Goal: Communication & Community: Answer question/provide support

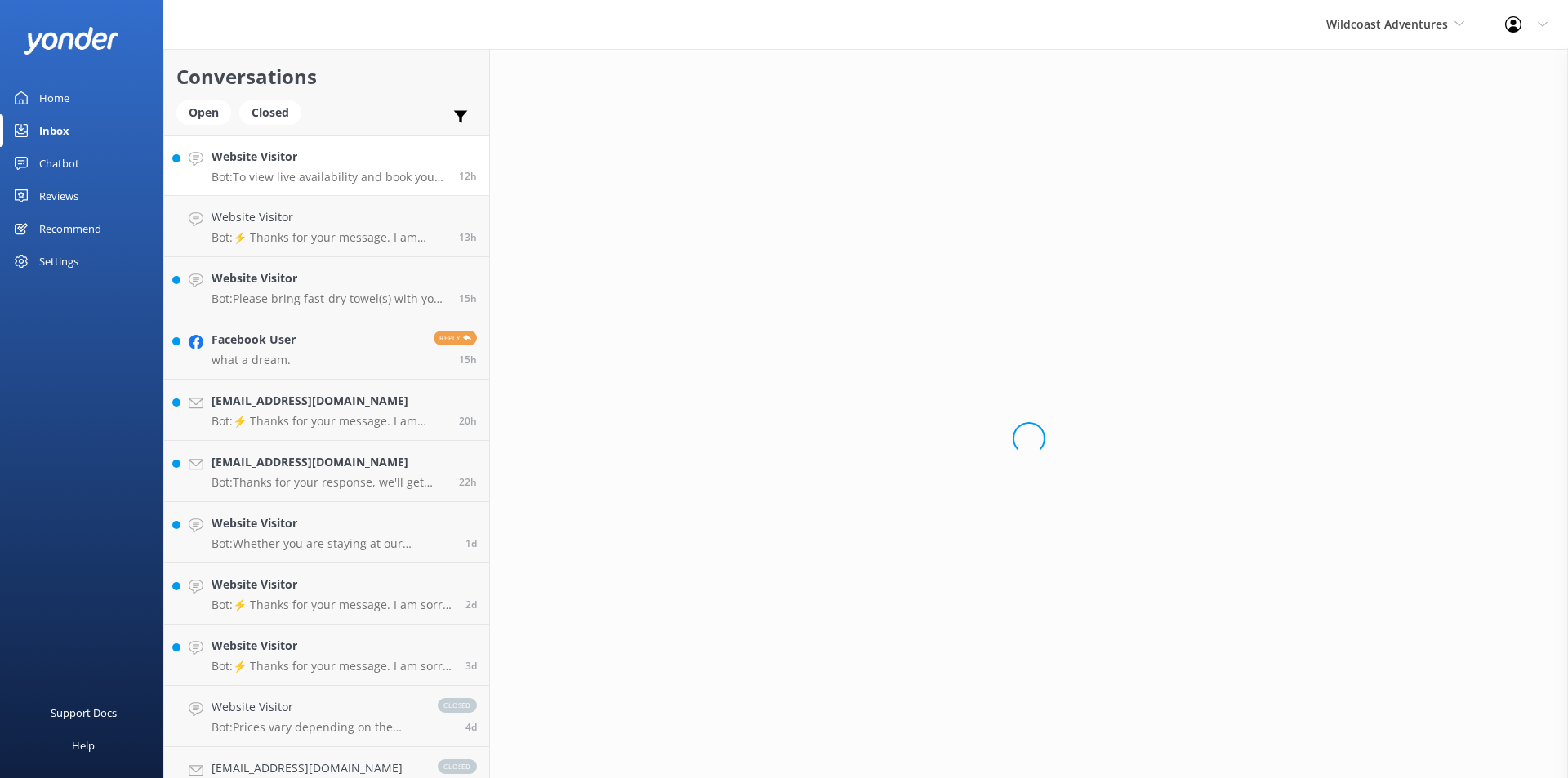
click at [265, 173] on p "Bot: To view live availability and book your adventure, please visit https://wi…" at bounding box center [329, 177] width 235 height 15
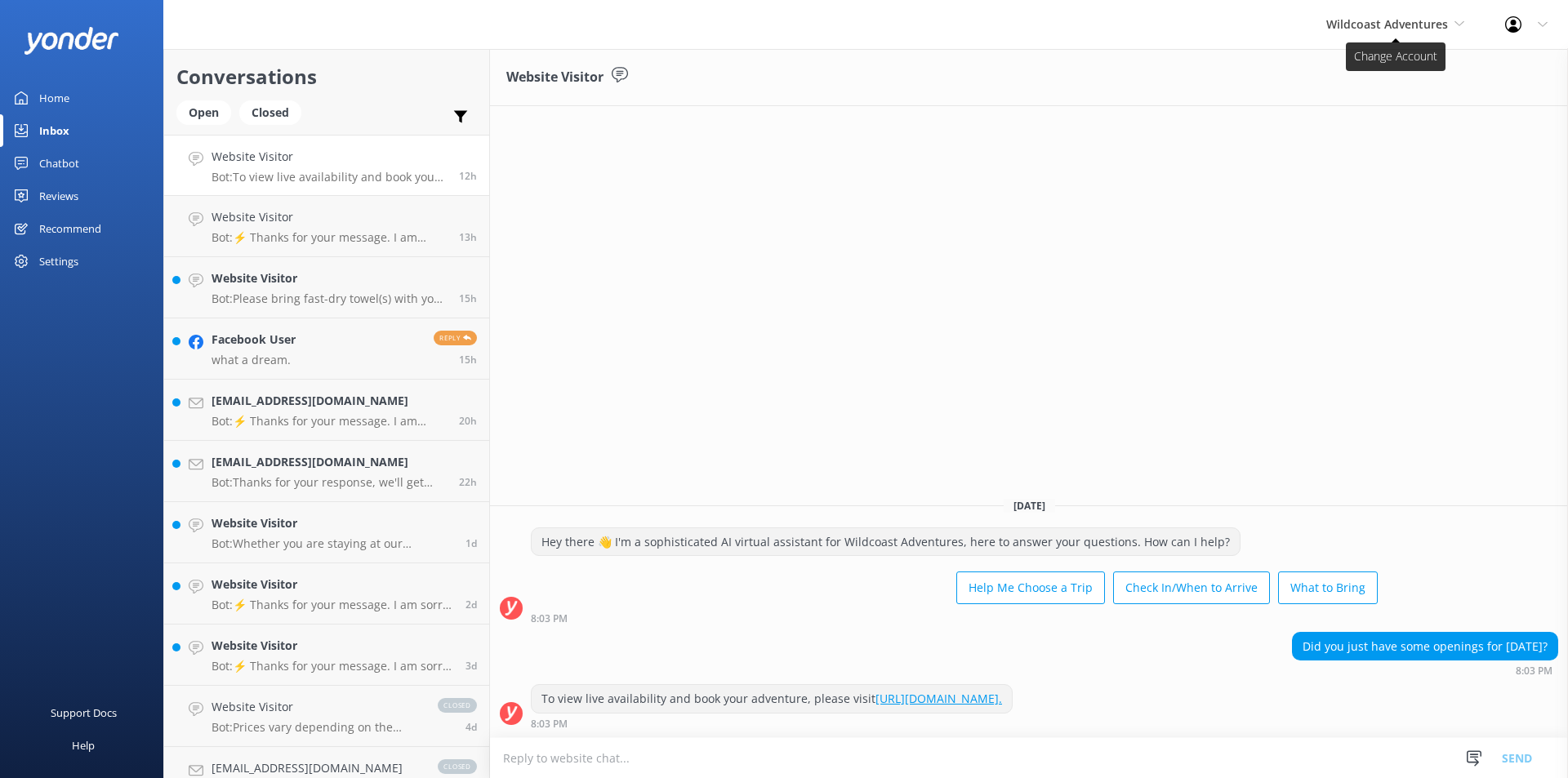
click at [1415, 26] on span "Wildcoast Adventures" at bounding box center [1387, 24] width 122 height 16
click at [1346, 114] on link "Campbell River Whale Watching" at bounding box center [1387, 115] width 163 height 54
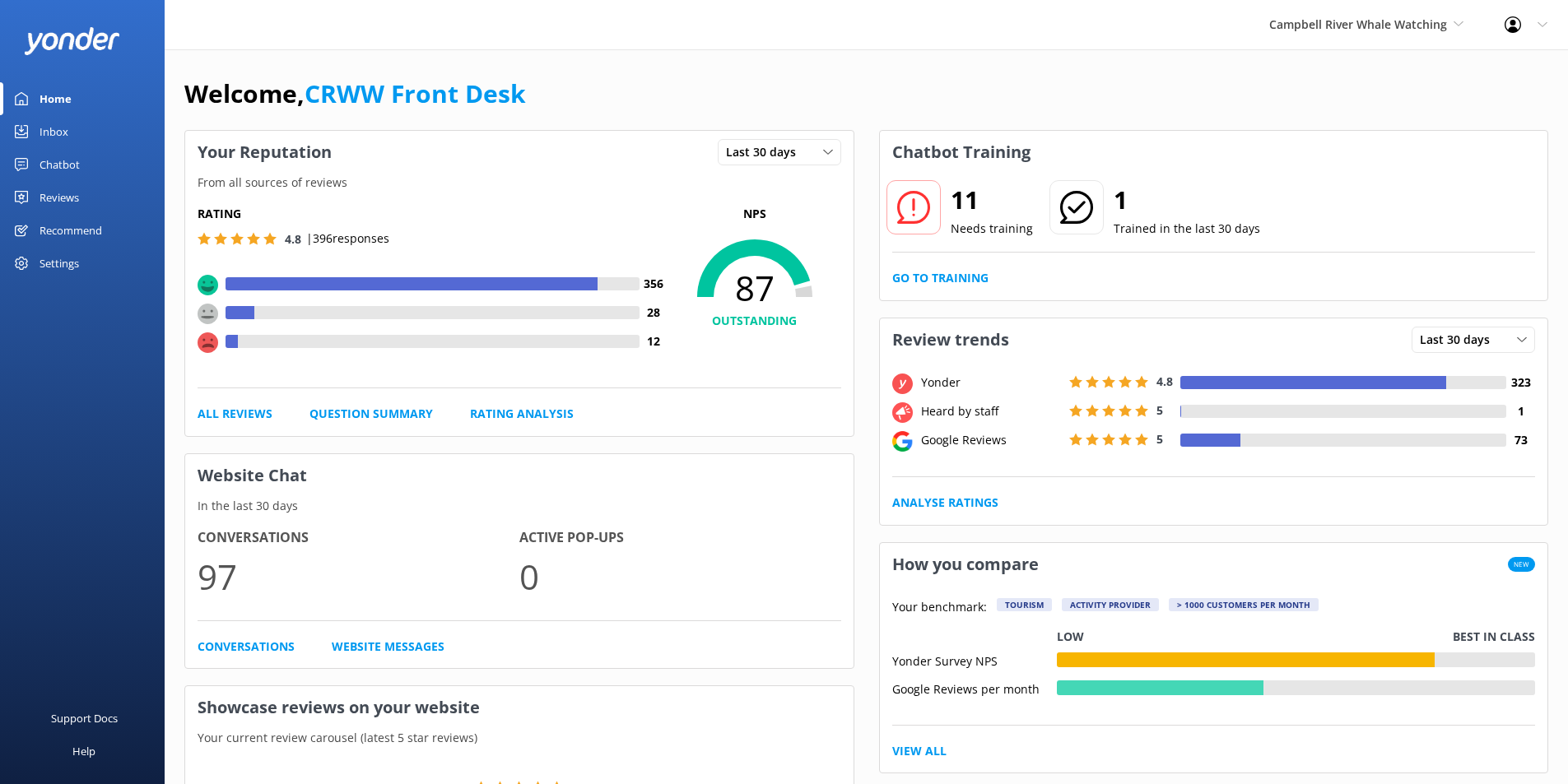
click at [48, 171] on div "Chatbot" at bounding box center [59, 164] width 40 height 33
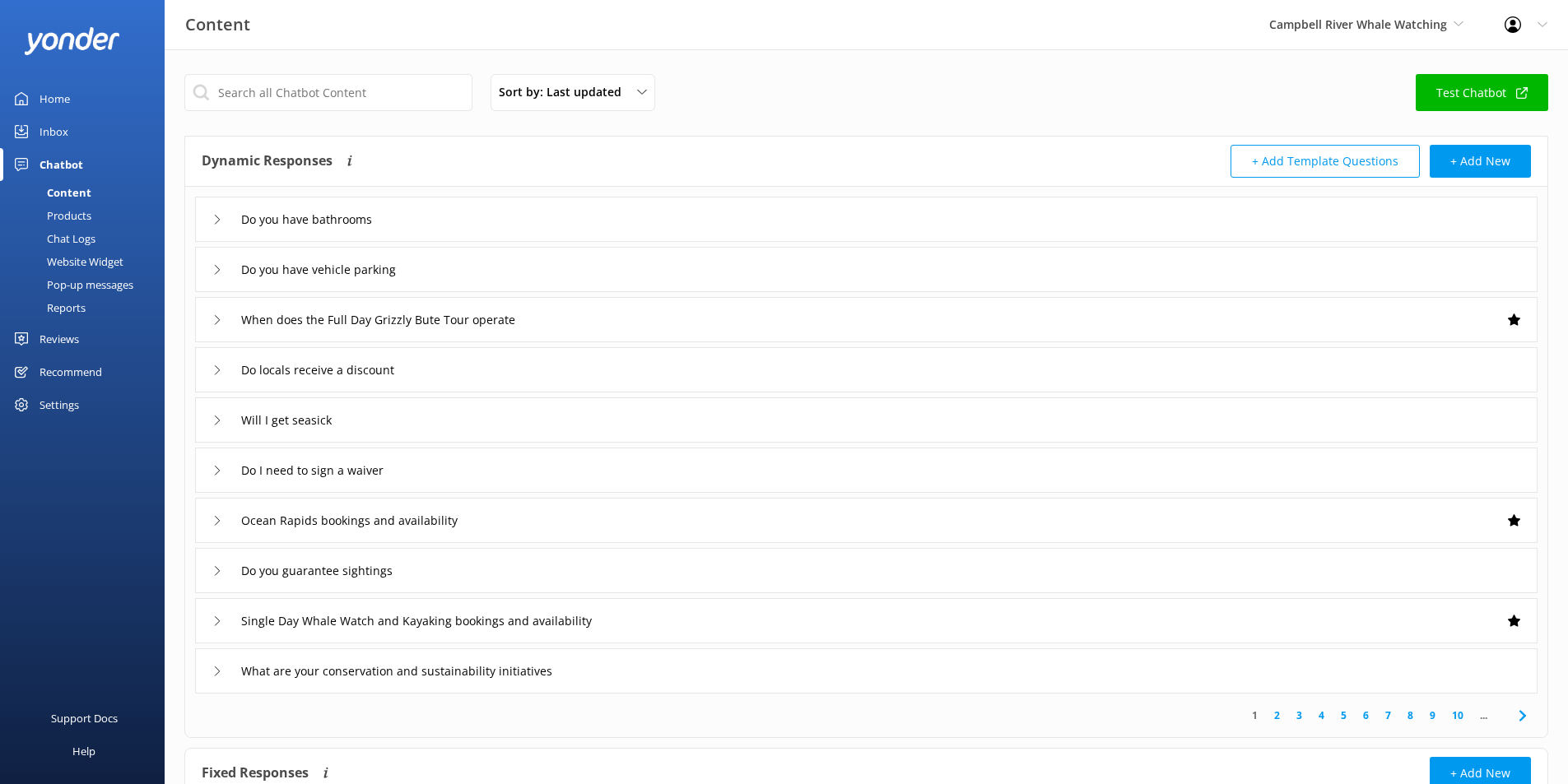
click at [30, 133] on link "Inbox" at bounding box center [82, 131] width 165 height 33
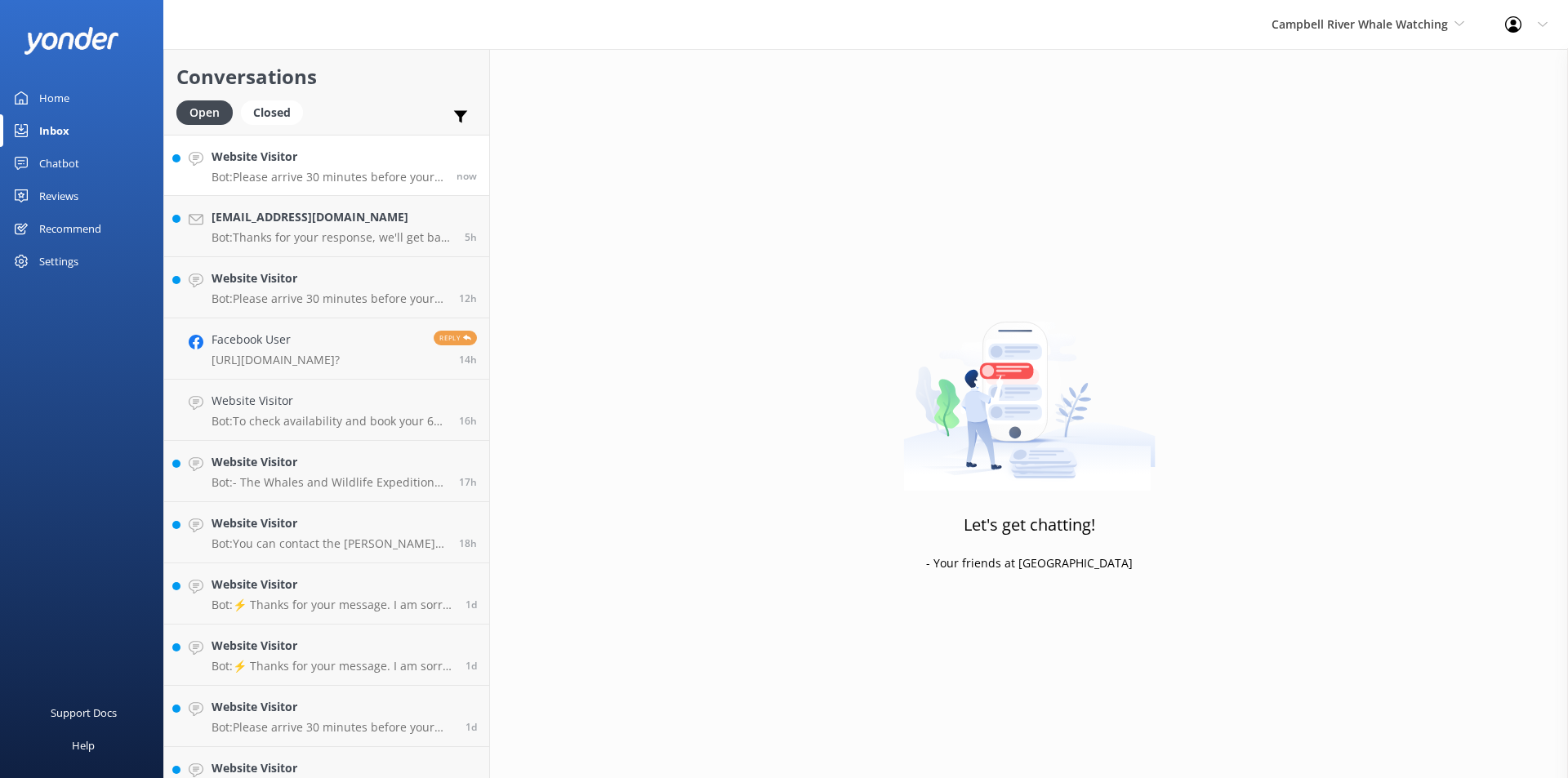
click at [304, 189] on link "Website Visitor Bot: Please arrive 30 minutes before your tour departure to che…" at bounding box center [327, 165] width 325 height 61
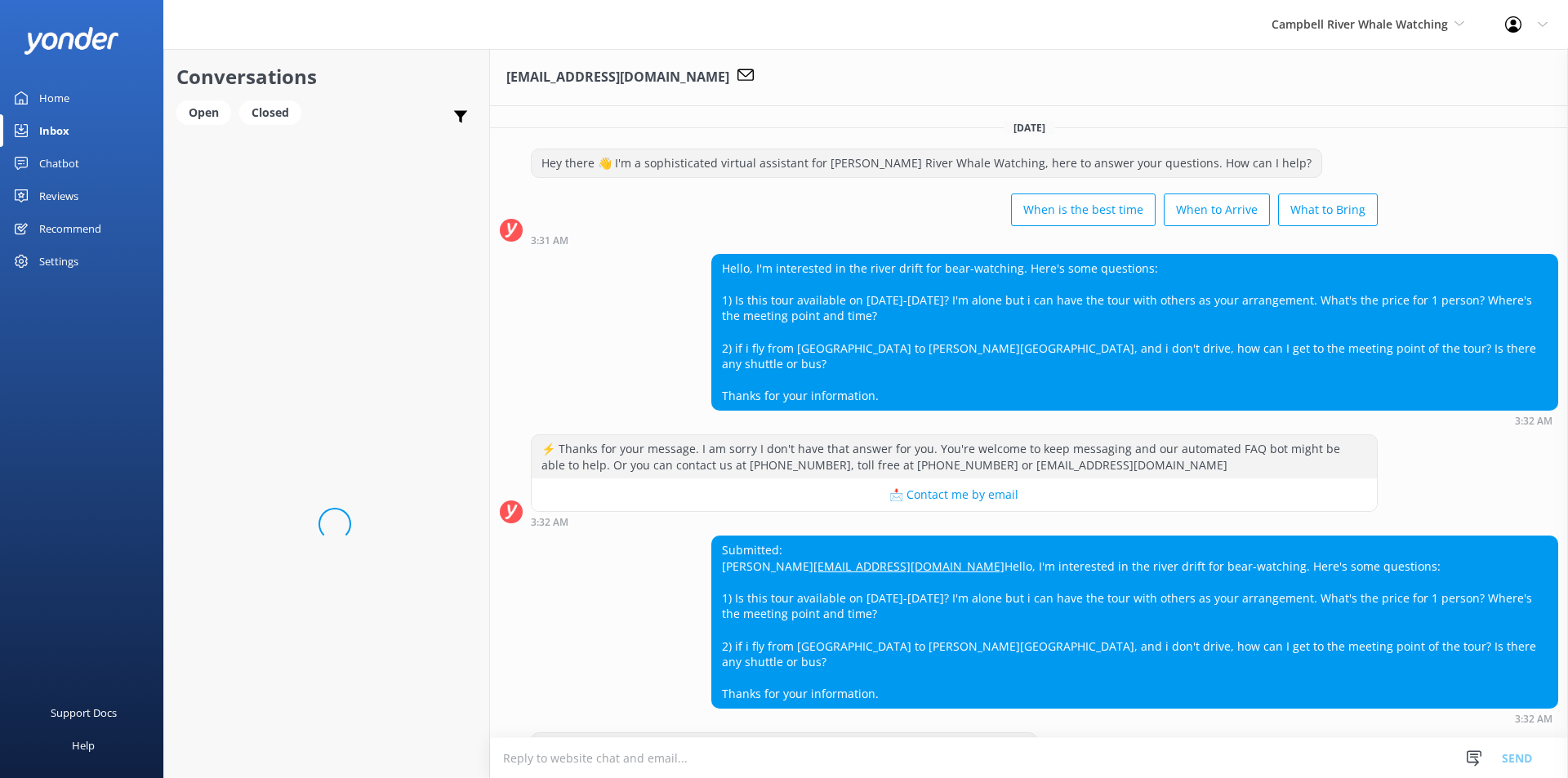
scroll to position [64, 0]
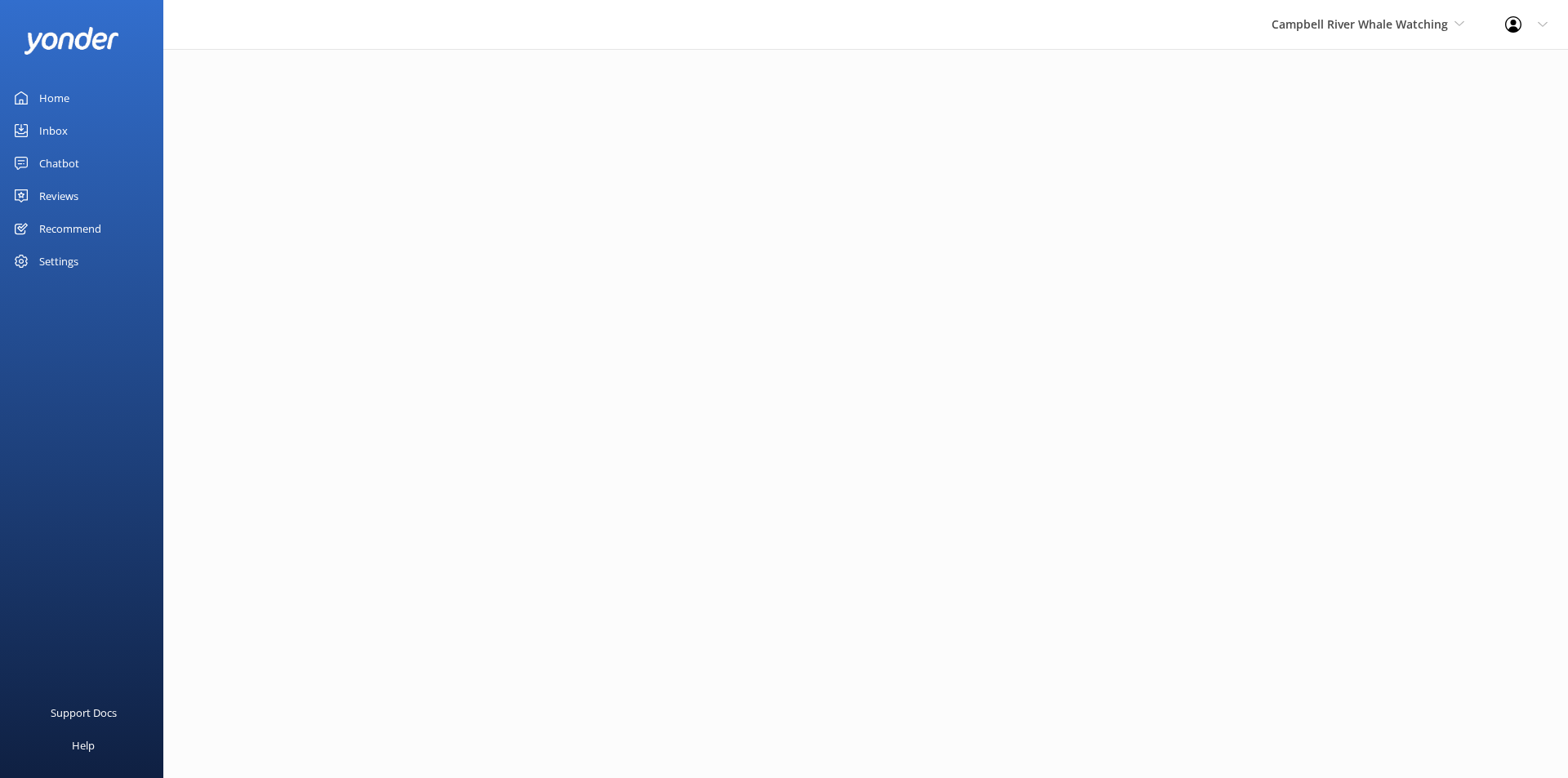
click at [525, 364] on html "Campbell River Whale Watching Wildcoast Adventures Campbell River Whale Watchin…" at bounding box center [784, 389] width 1568 height 778
click at [1120, 223] on html "[PERSON_NAME] River Whale Watching Wildcoast Adventures [PERSON_NAME] River Wha…" at bounding box center [784, 389] width 1568 height 778
click at [76, 124] on link "Inbox" at bounding box center [81, 130] width 163 height 33
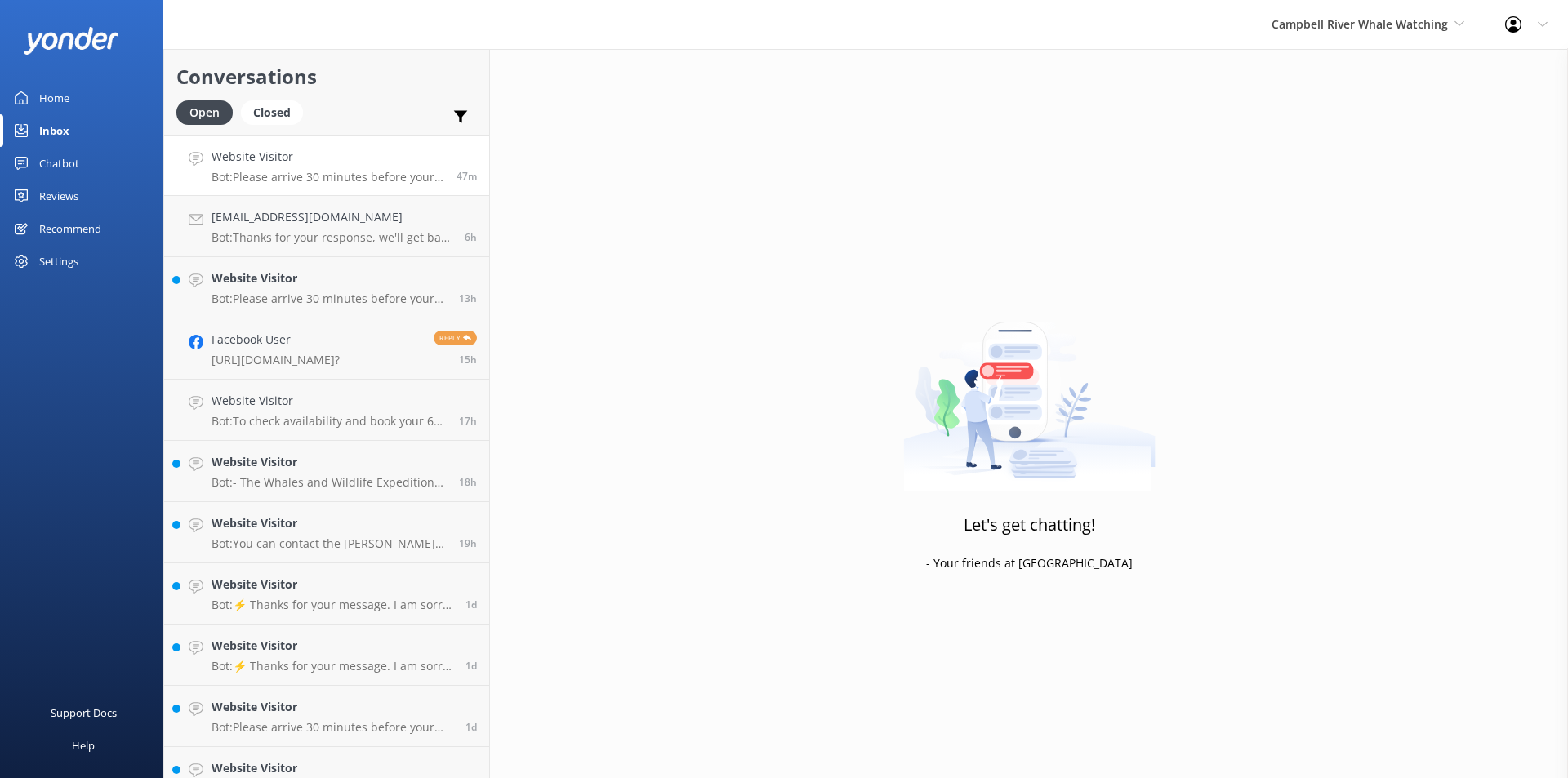
click at [262, 146] on link "Website Visitor Bot: Please arrive 30 minutes before your tour departure to che…" at bounding box center [327, 165] width 325 height 61
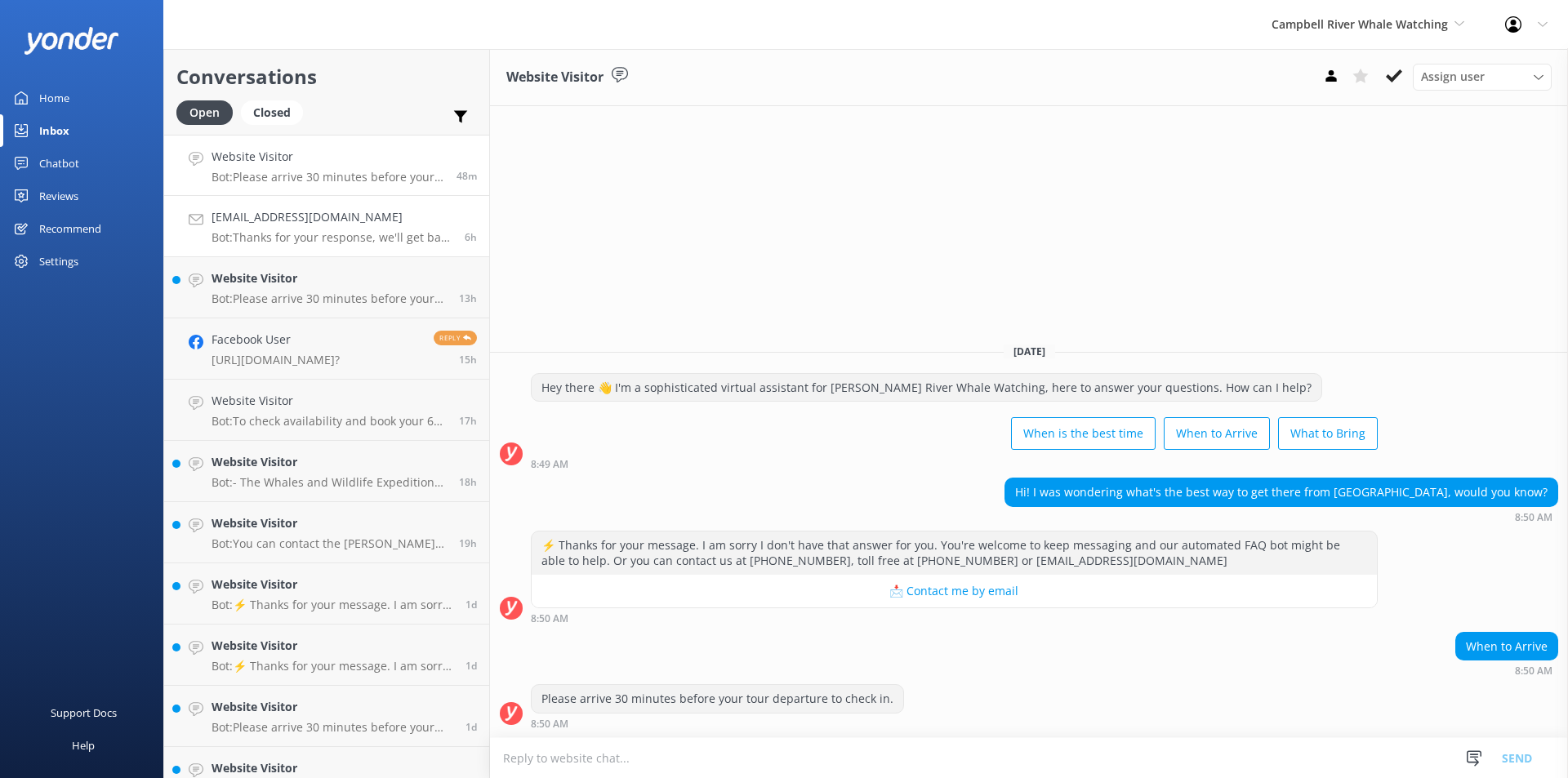
click at [295, 238] on p "Bot: Thanks for your response, we'll get back to you as soon as we can during o…" at bounding box center [332, 238] width 241 height 15
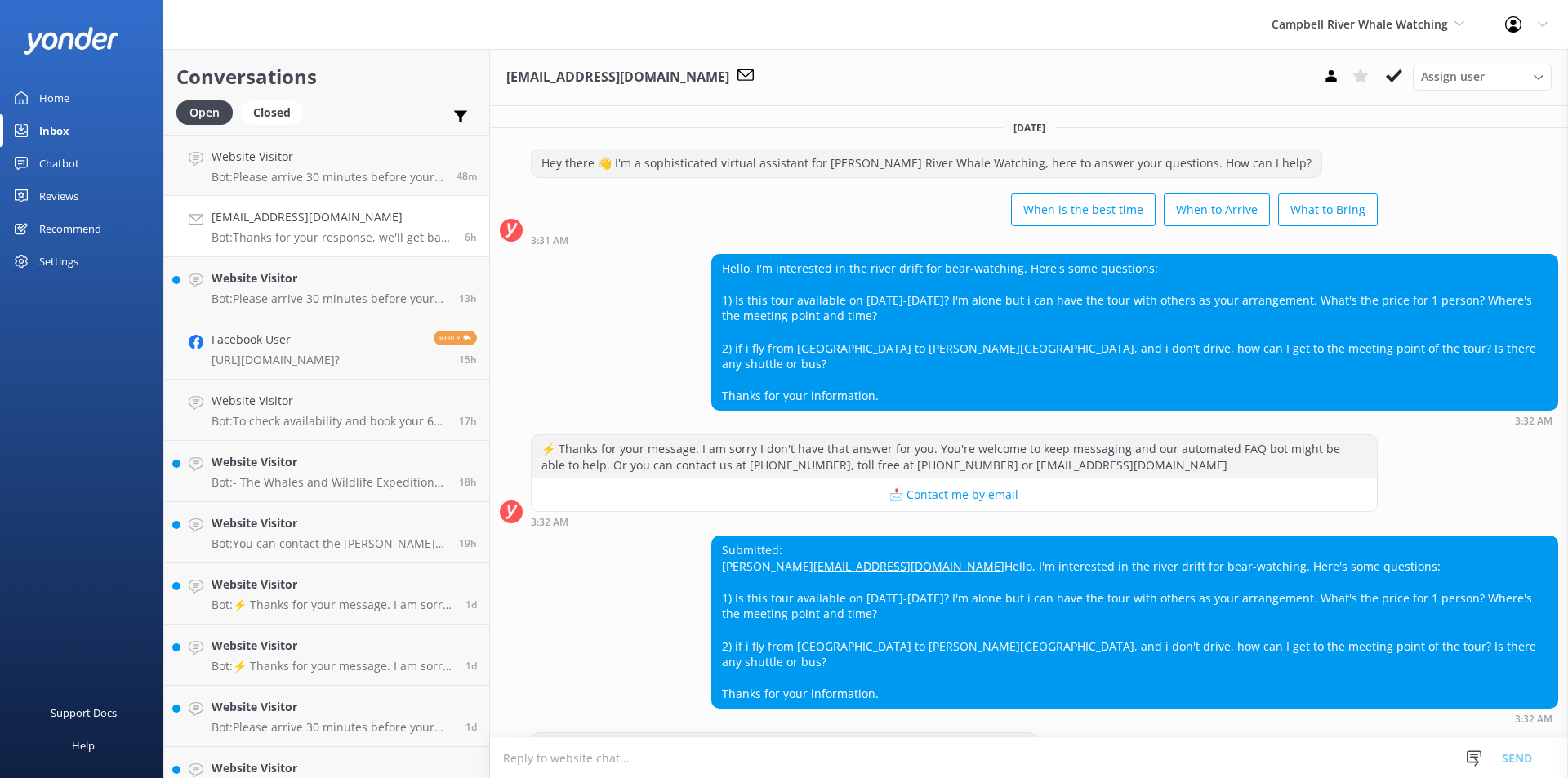
scroll to position [64, 0]
